Goal: Information Seeking & Learning: Learn about a topic

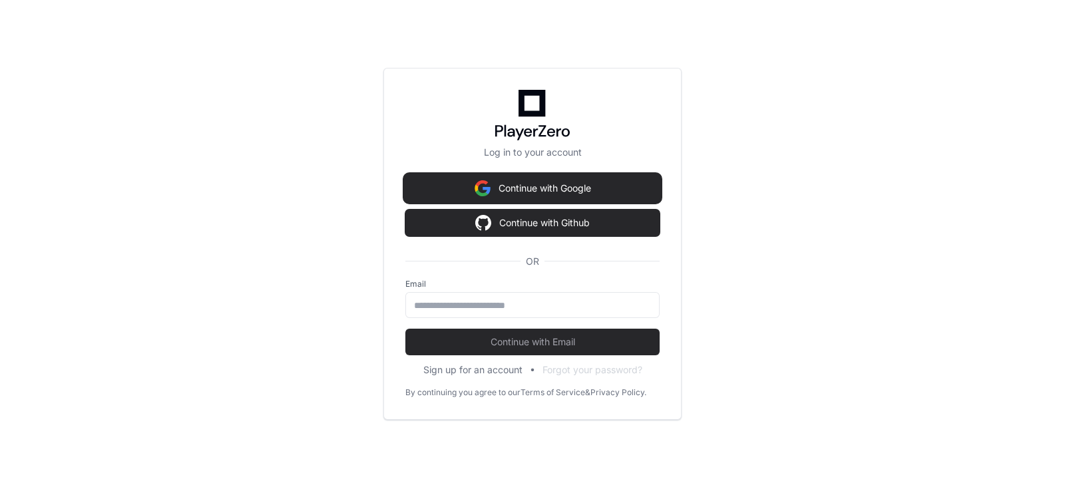
click at [518, 186] on button "Continue with Google" at bounding box center [532, 188] width 254 height 27
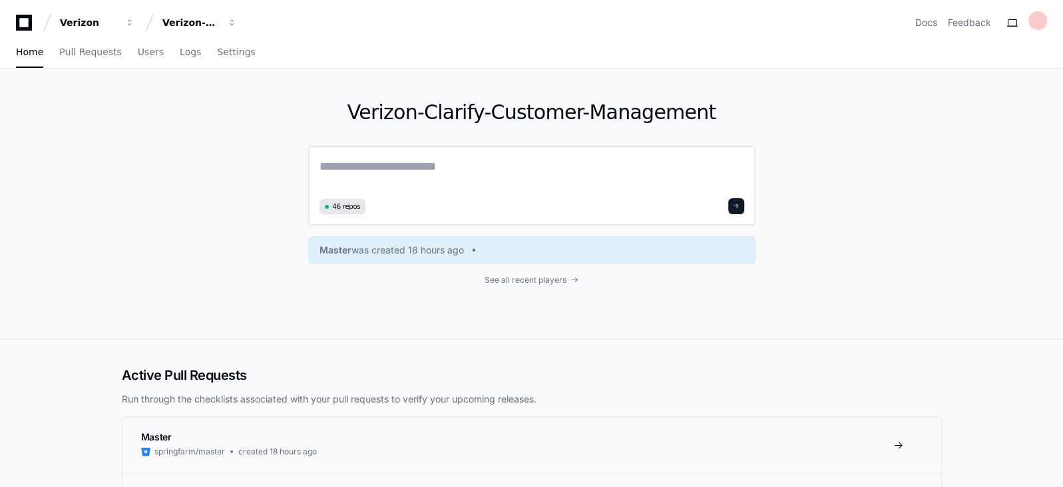
click at [443, 170] on textarea at bounding box center [532, 175] width 425 height 37
click at [117, 24] on div "Verizon-Clarify-Customer-Management" at bounding box center [88, 22] width 57 height 13
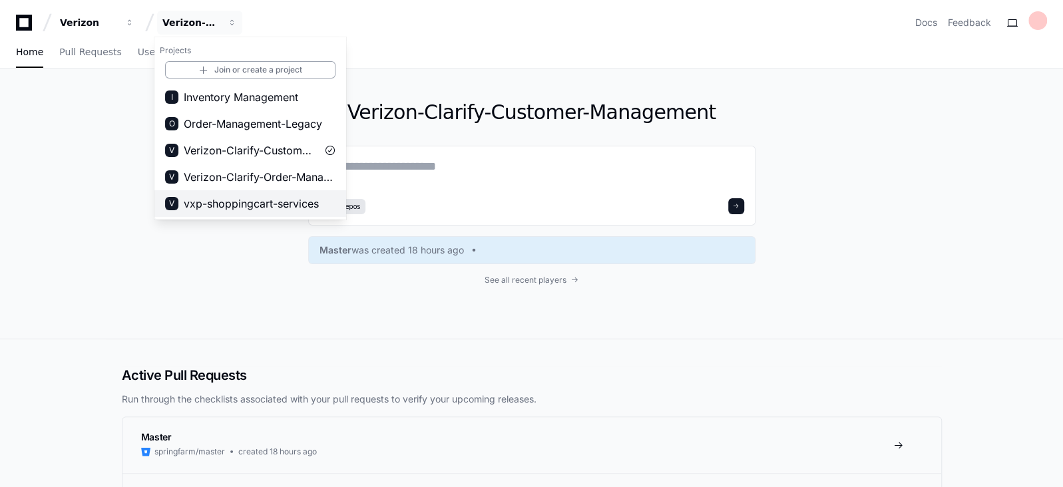
click at [226, 200] on span "vxp-shoppingcart-services" at bounding box center [251, 204] width 135 height 16
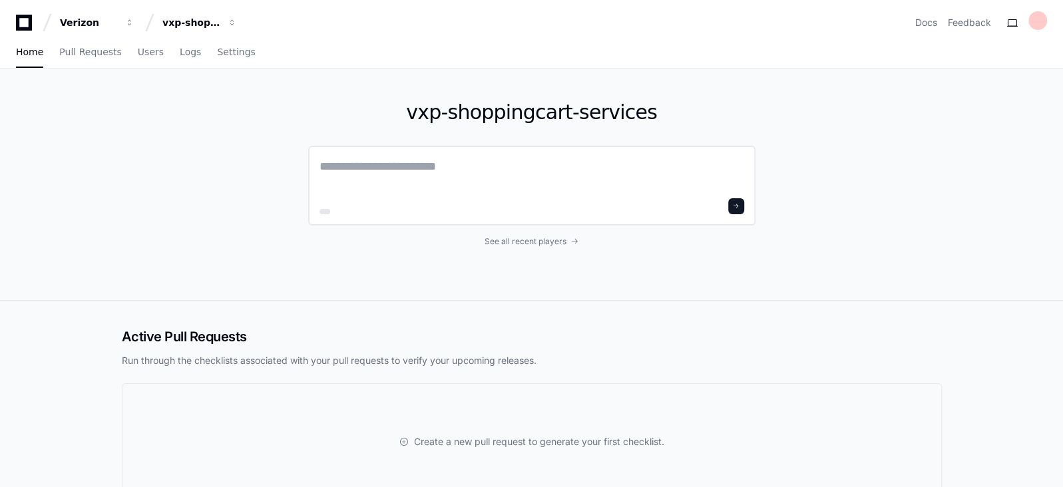
click at [400, 169] on textarea at bounding box center [532, 175] width 425 height 37
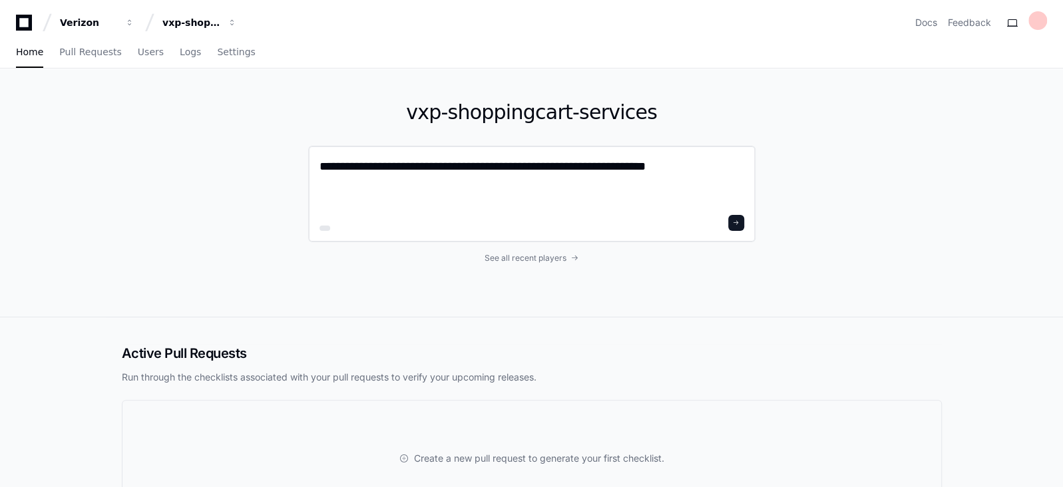
paste textarea "**********"
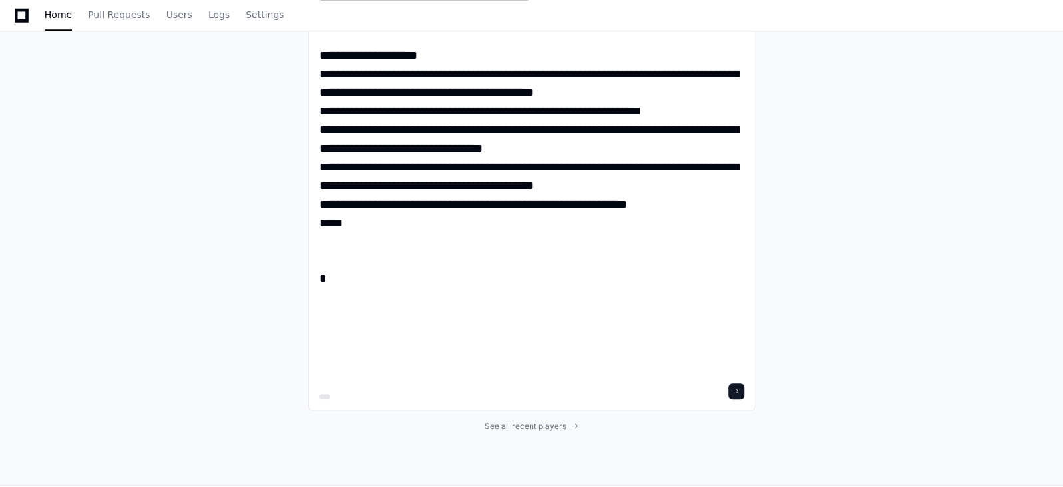
scroll to position [760, 0]
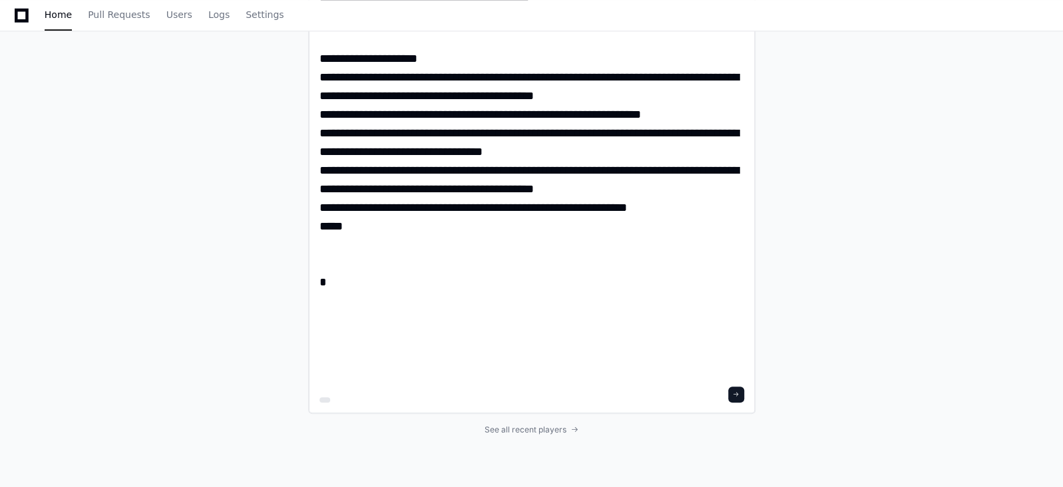
type textarea "**********"
click at [736, 394] on span at bounding box center [736, 394] width 7 height 7
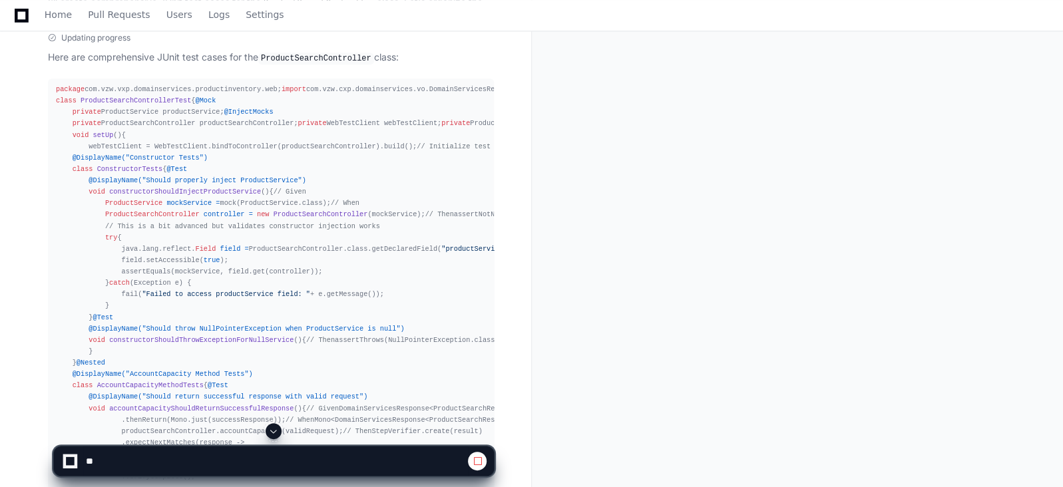
scroll to position [923, 0]
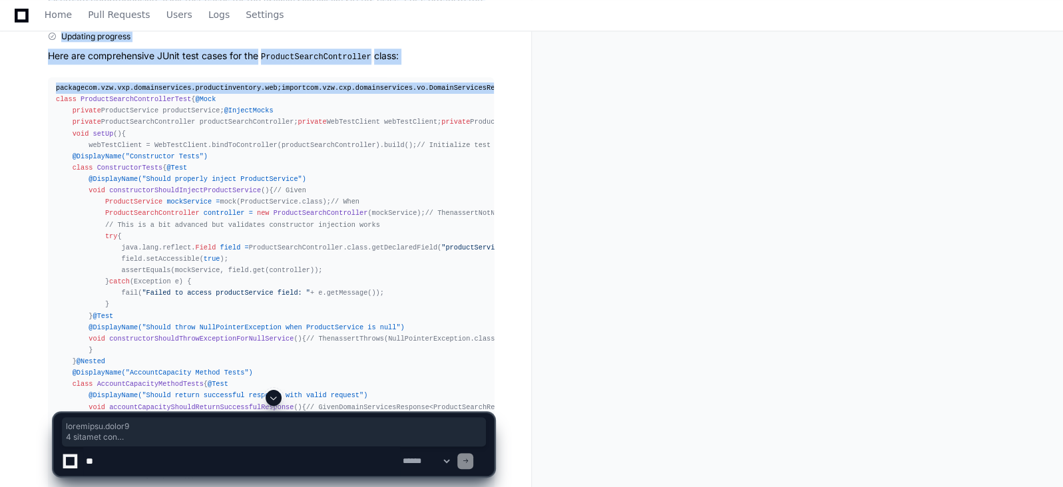
drag, startPoint x: 53, startPoint y: 109, endPoint x: 175, endPoint y: 313, distance: 237.9
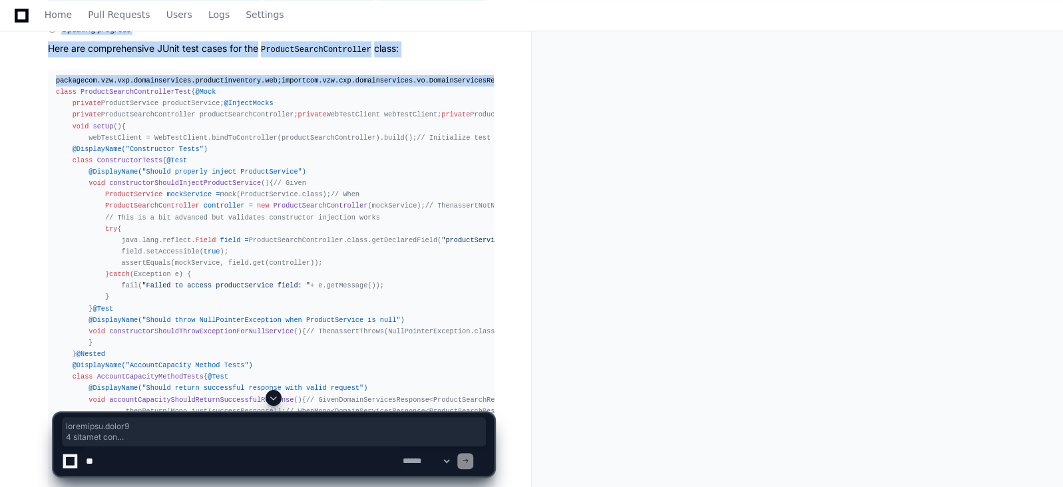
scroll to position [915, 0]
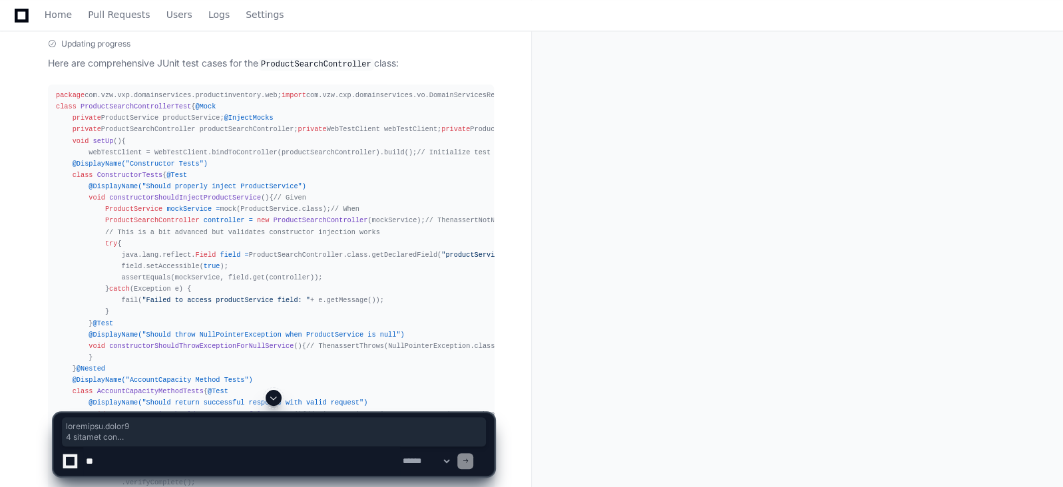
drag, startPoint x: 248, startPoint y: 341, endPoint x: 53, endPoint y: 118, distance: 296.7
copy div "import com.vzw.cxp.domainservices.vo.DomainServicesResponse; import com.vzw.vxp…"
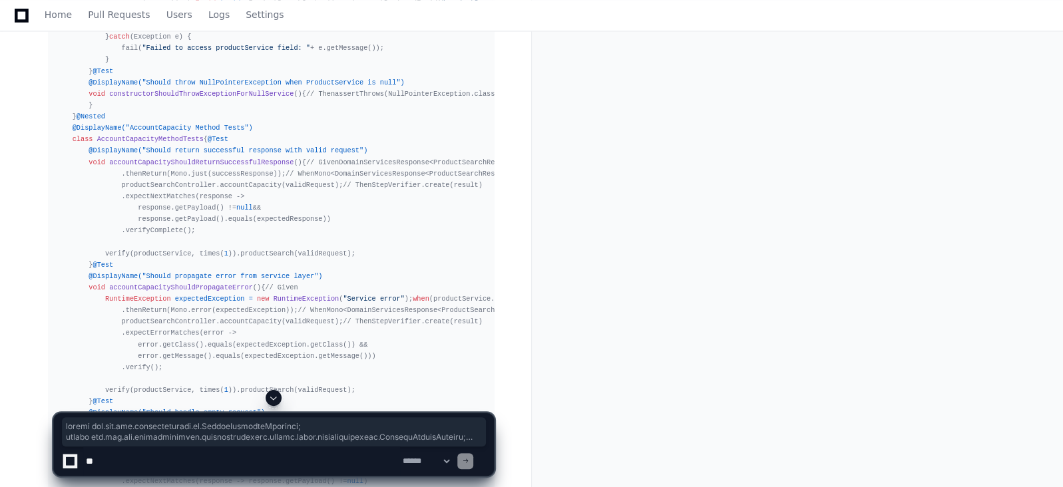
scroll to position [1203, 0]
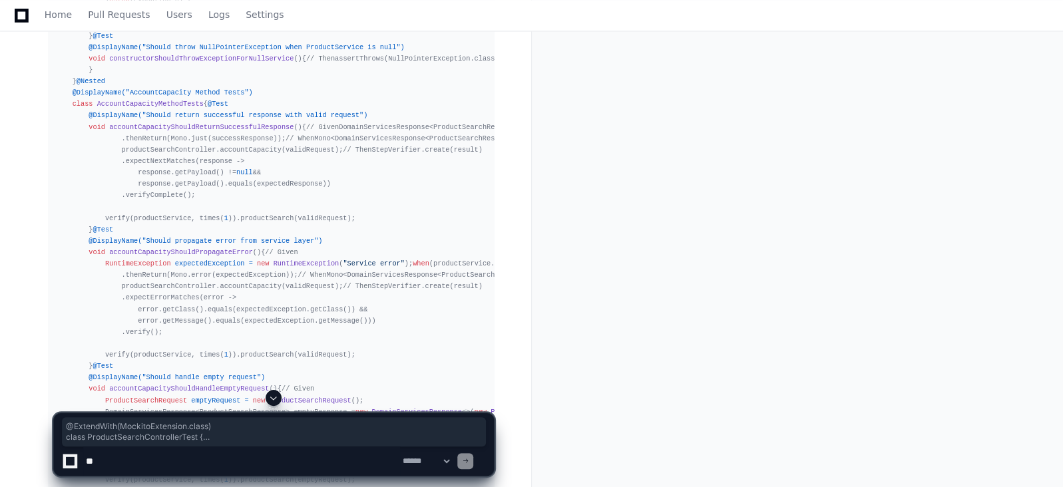
drag, startPoint x: 54, startPoint y: 80, endPoint x: 208, endPoint y: 340, distance: 302.6
click at [208, 340] on pre "package com.vzw.vxp.domainservices.productinventory.web; import com.vzw.cxp.dom…" at bounding box center [271, 412] width 446 height 1230
copy div "@ExtendWith(MockitoExtension.class) class ProductSearchControllerTest { @Mock p…"
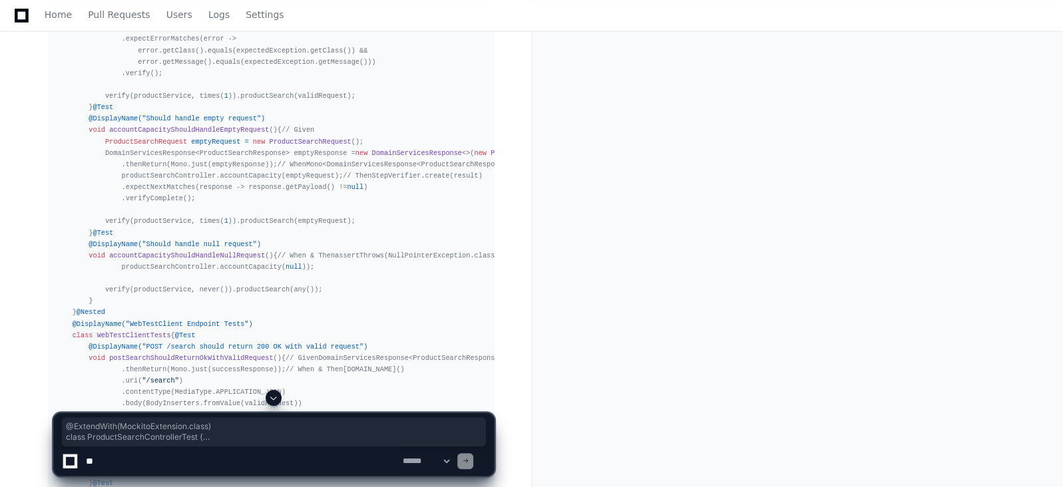
scroll to position [1438, 0]
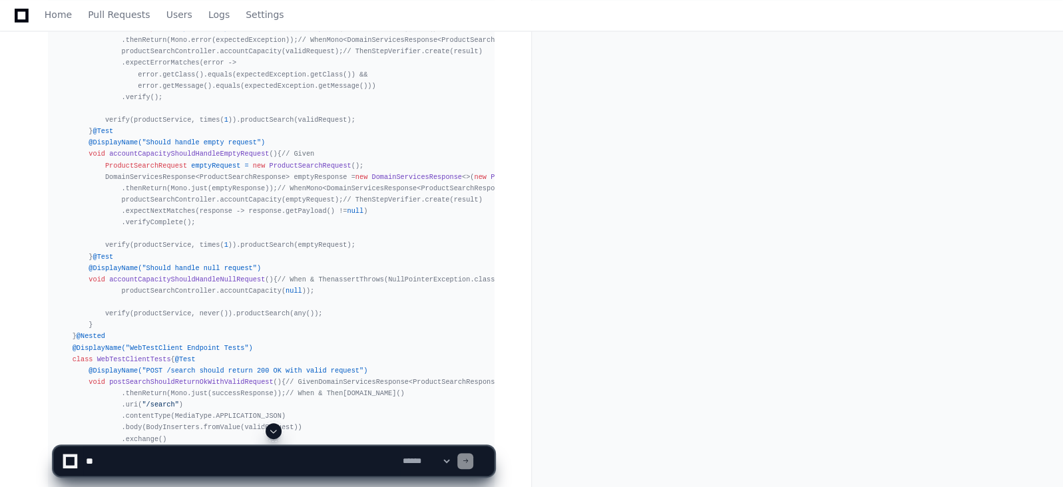
click at [68, 127] on div "package com.vzw.vxp.domainservices.productinventory.web; import com.vzw.cxp.dom…" at bounding box center [271, 176] width 430 height 1219
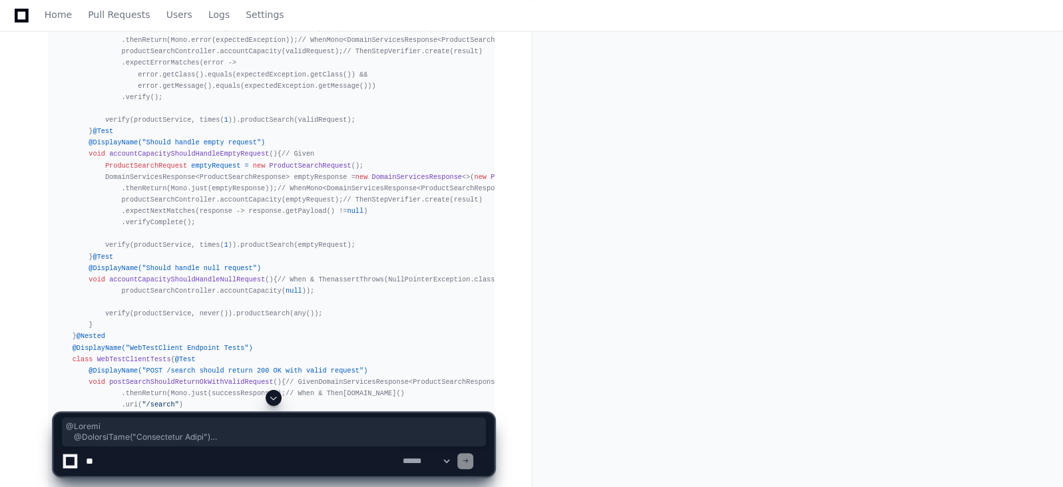
drag, startPoint x: 69, startPoint y: 127, endPoint x: 151, endPoint y: 392, distance: 277.5
copy app-player-page "@Nested @DisplayName("Constructor Tests") class ConstructorTests { @Test @Displ…"
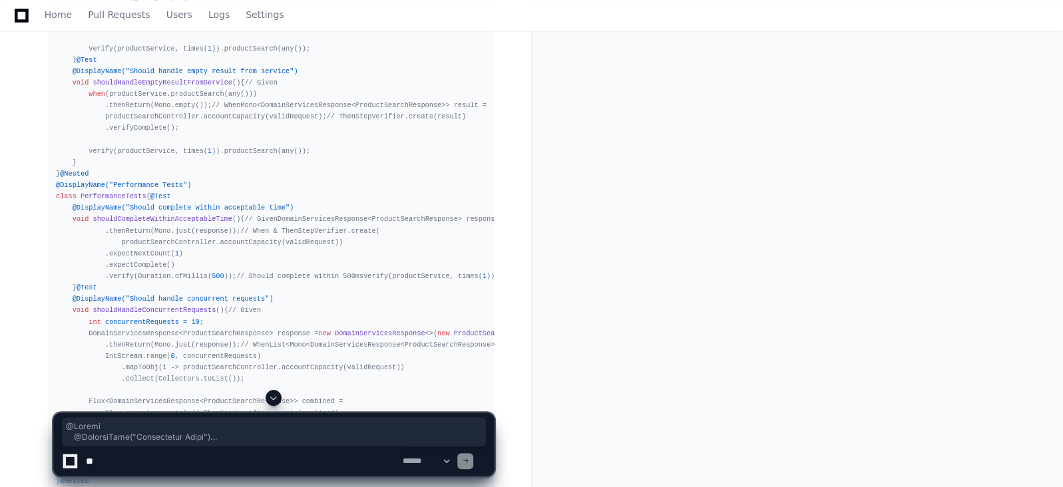
scroll to position [4657, 0]
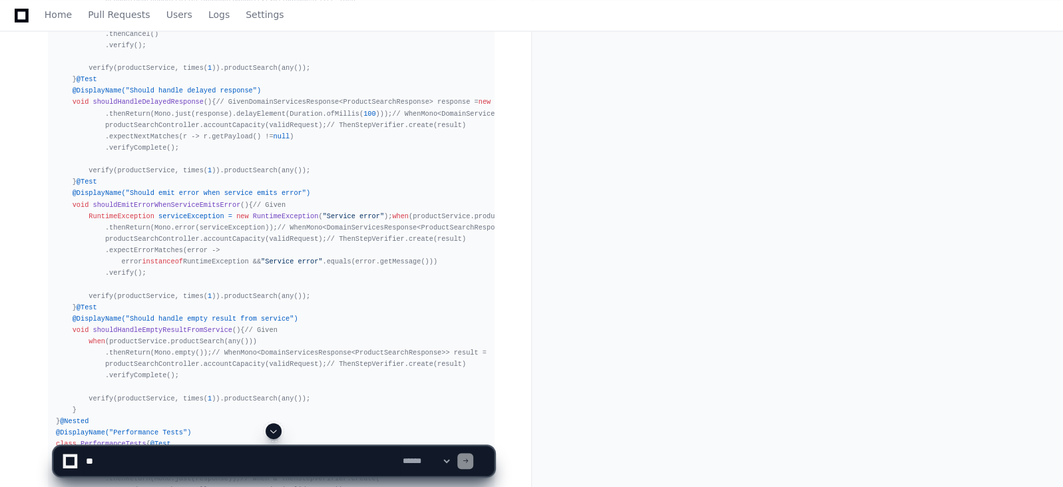
scroll to position [4422, 0]
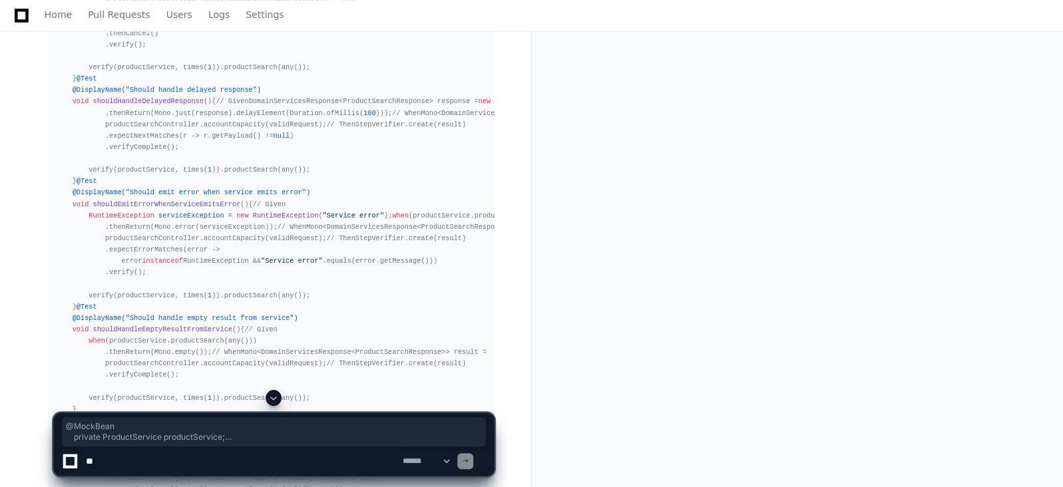
drag, startPoint x: 67, startPoint y: 78, endPoint x: 228, endPoint y: 369, distance: 332.5
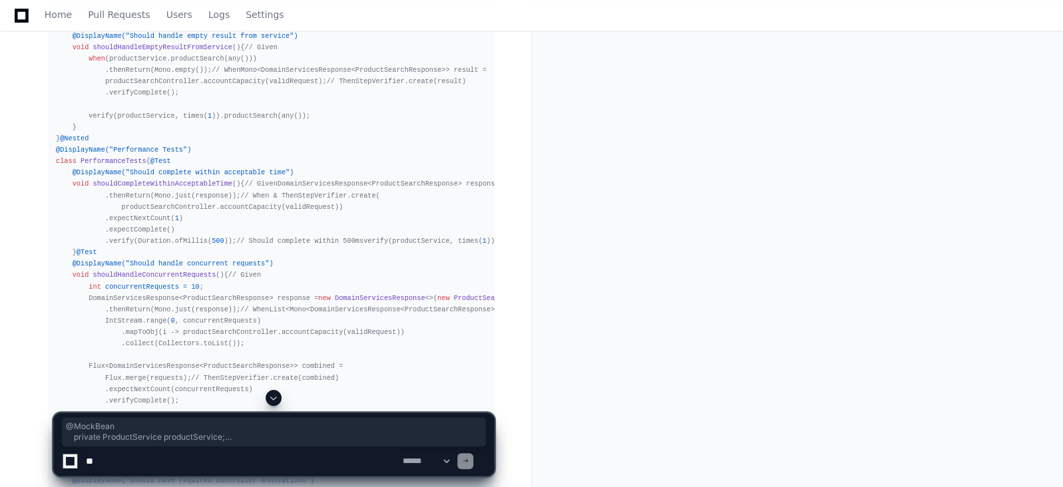
scroll to position [4728, 0]
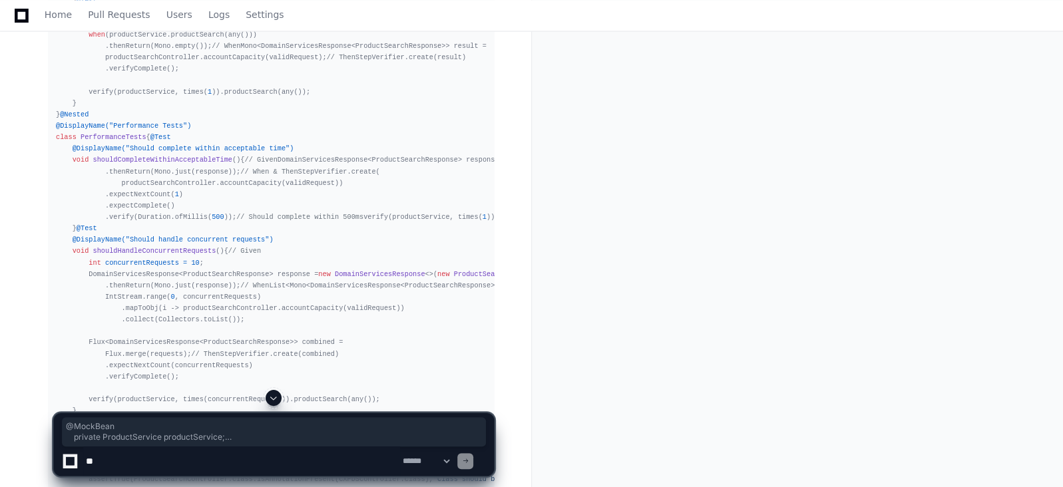
drag, startPoint x: 77, startPoint y: 343, endPoint x: 63, endPoint y: 91, distance: 252.0
copy div "@Test @DisplayName("Endpoint integration test with Spring context") void endpoi…"
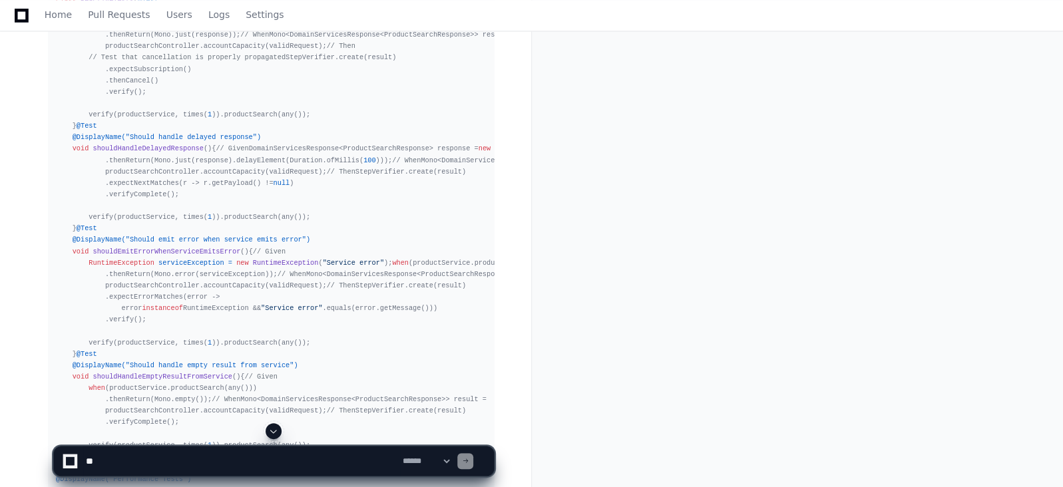
scroll to position [4386, 0]
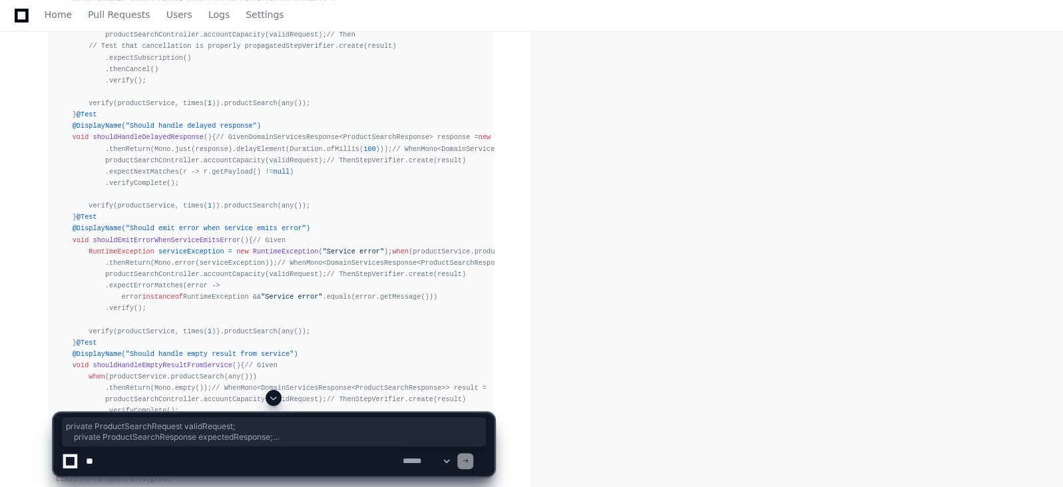
drag, startPoint x: 86, startPoint y: 342, endPoint x: 65, endPoint y: 218, distance: 126.3
copy div "private ProductSearchRequest validRequest; private ProductSearchResponse expect…"
